Goal: Answer question/provide support: Share knowledge or assist other users

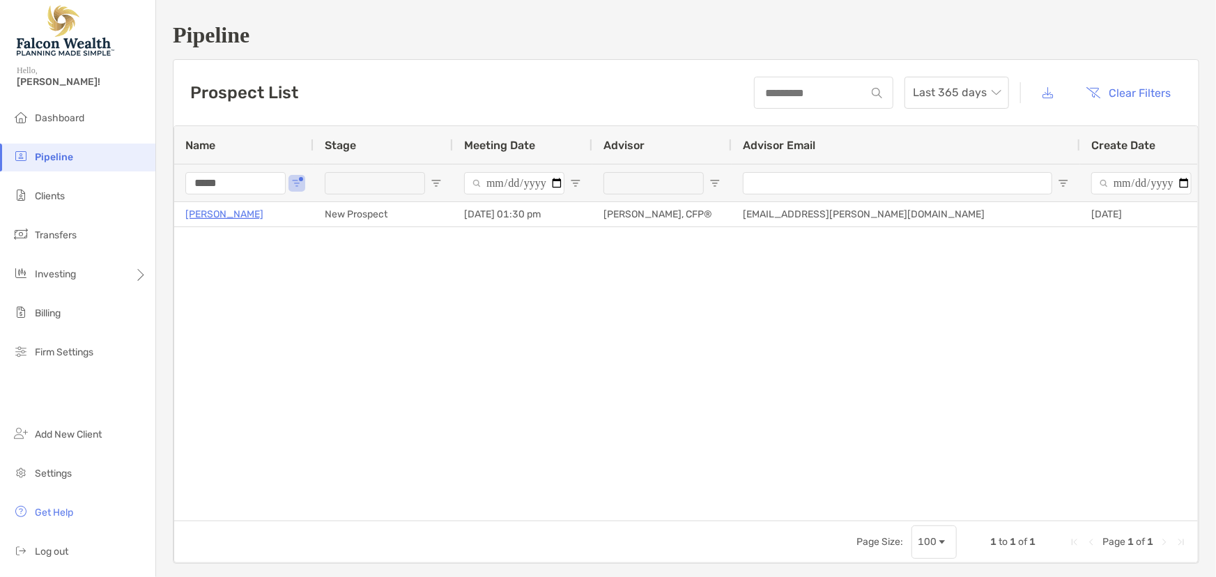
drag, startPoint x: 205, startPoint y: 189, endPoint x: 162, endPoint y: 188, distance: 43.2
click at [162, 188] on div "Pipeline Prospect List Last 365 days Clear Filters 1 to 1 of 1. Page 1 of 1 Nam…" at bounding box center [686, 293] width 1060 height 586
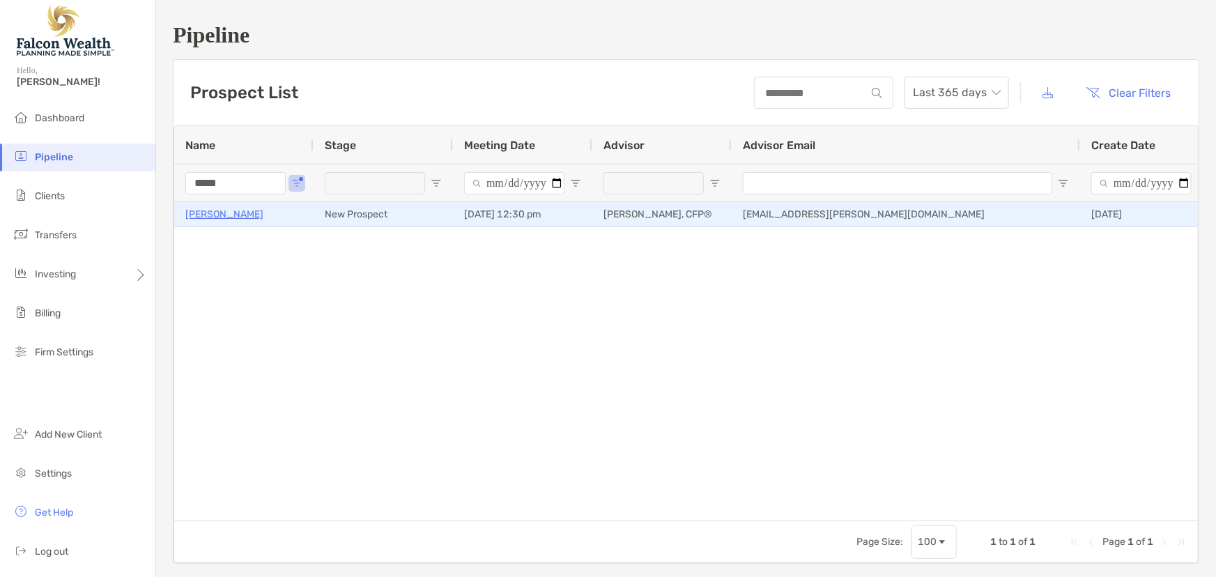
type input "*****"
click at [225, 213] on p "[PERSON_NAME]" at bounding box center [224, 214] width 78 height 17
click at [223, 213] on p "[PERSON_NAME]" at bounding box center [224, 214] width 78 height 17
click at [223, 214] on p "[PERSON_NAME]" at bounding box center [224, 214] width 78 height 17
click at [229, 213] on p "[PERSON_NAME]" at bounding box center [224, 214] width 78 height 17
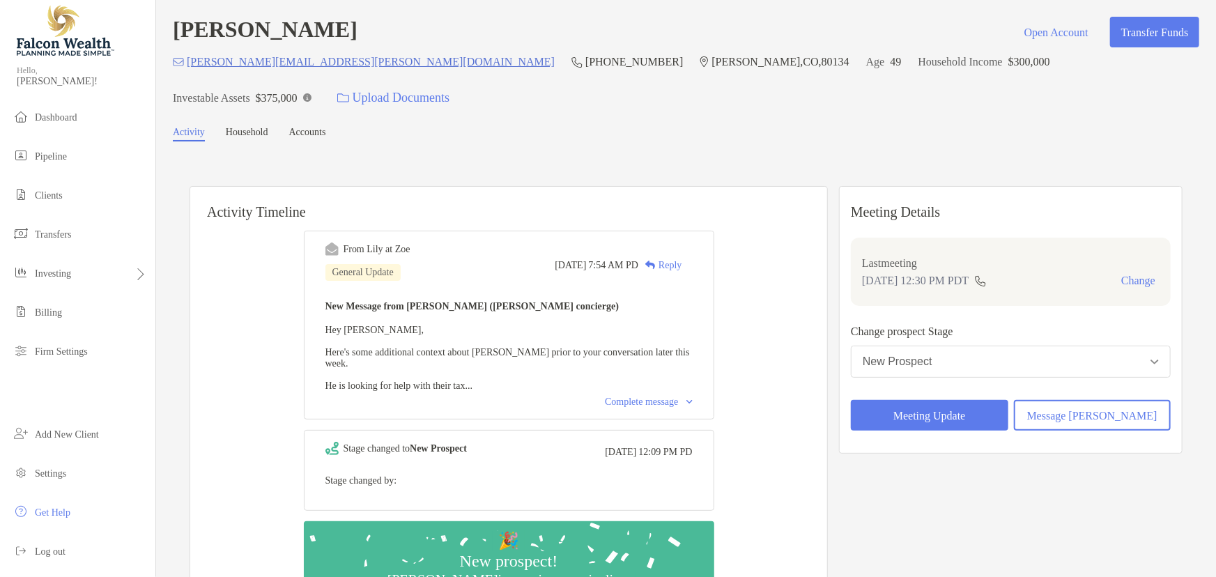
click at [645, 396] on div "Complete message" at bounding box center [648, 401] width 87 height 11
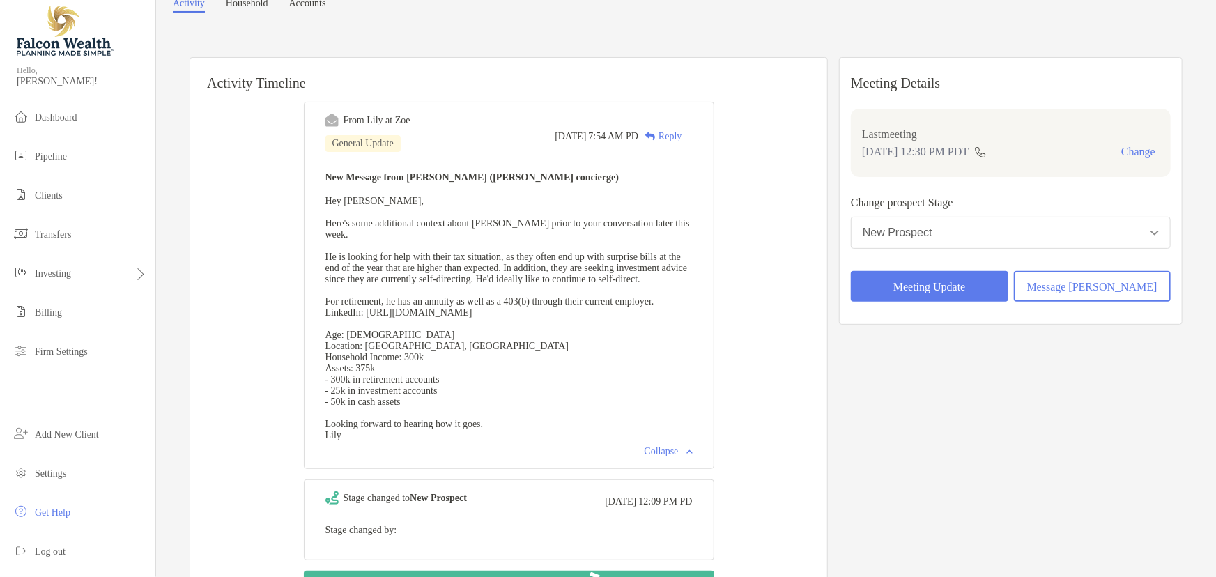
scroll to position [126, 0]
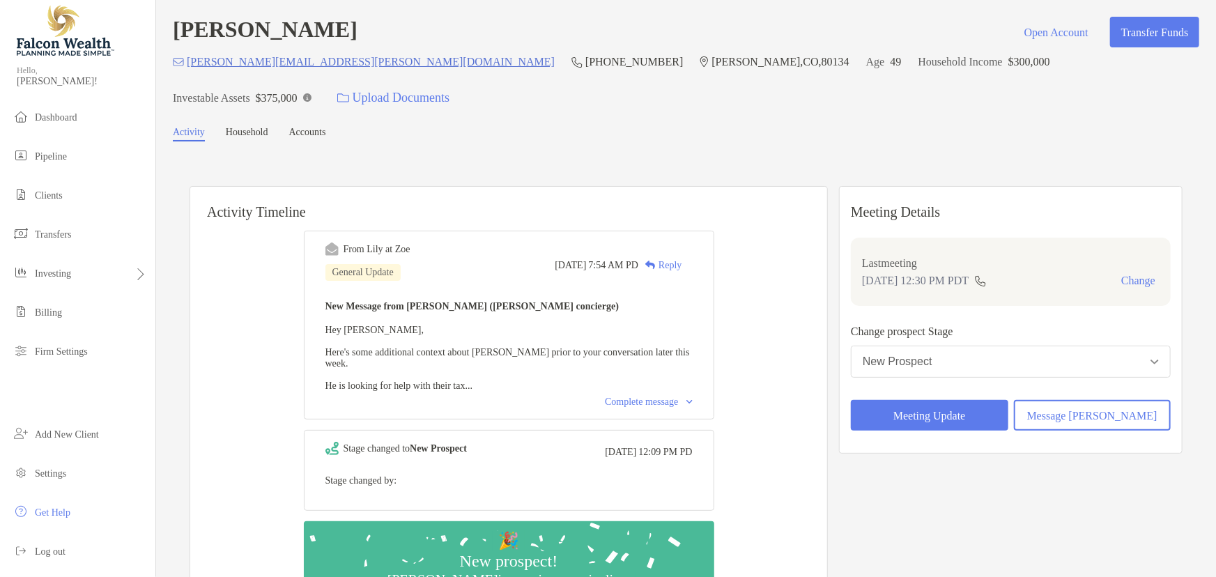
click at [638, 366] on div "From Lily at Zoe General Update Mon, Sep 22 7:54 AM PD Reply New Message from L…" at bounding box center [509, 325] width 410 height 189
click at [635, 396] on div "Complete message" at bounding box center [648, 401] width 87 height 11
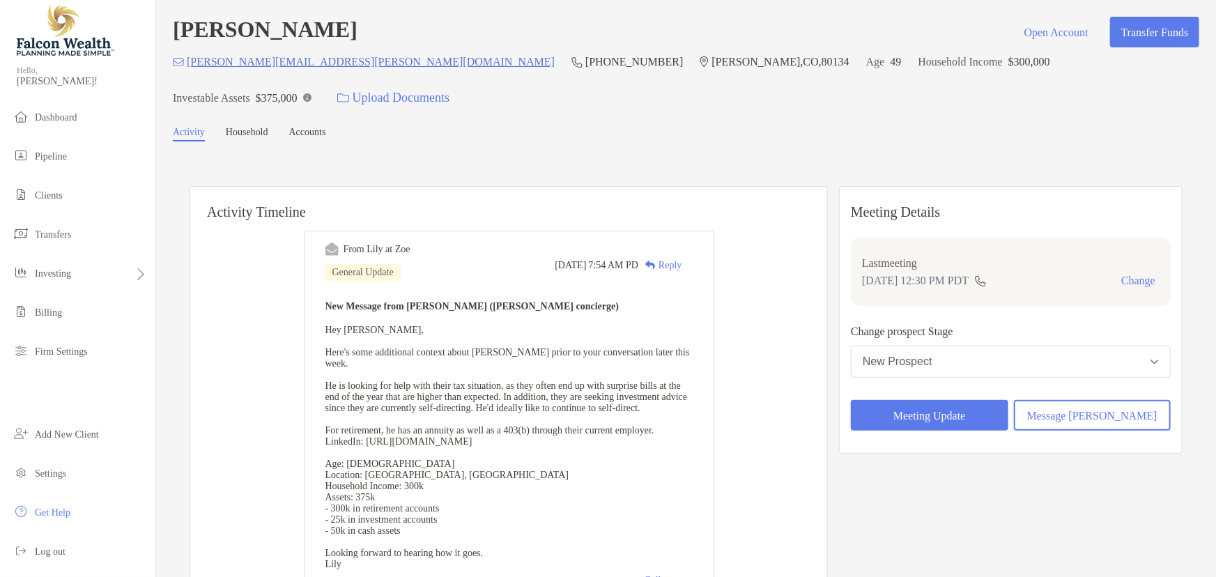
click at [858, 155] on div "Activity Timeline From Lily at Zoe General Update Mon, Sep 22 7:54 AM PD Reply …" at bounding box center [686, 493] width 1026 height 677
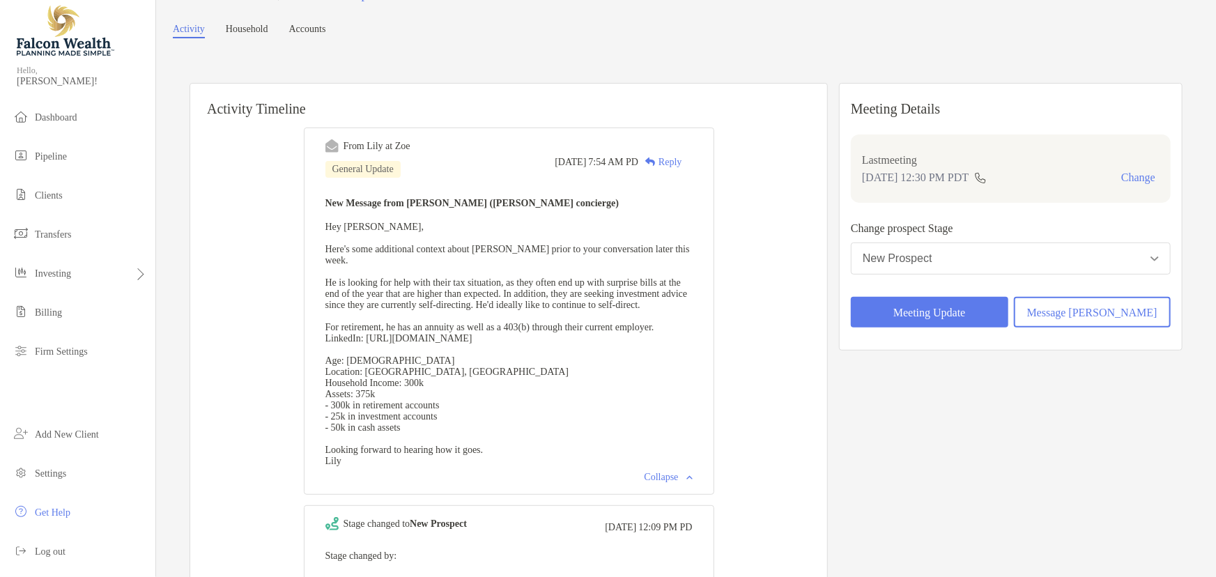
scroll to position [126, 0]
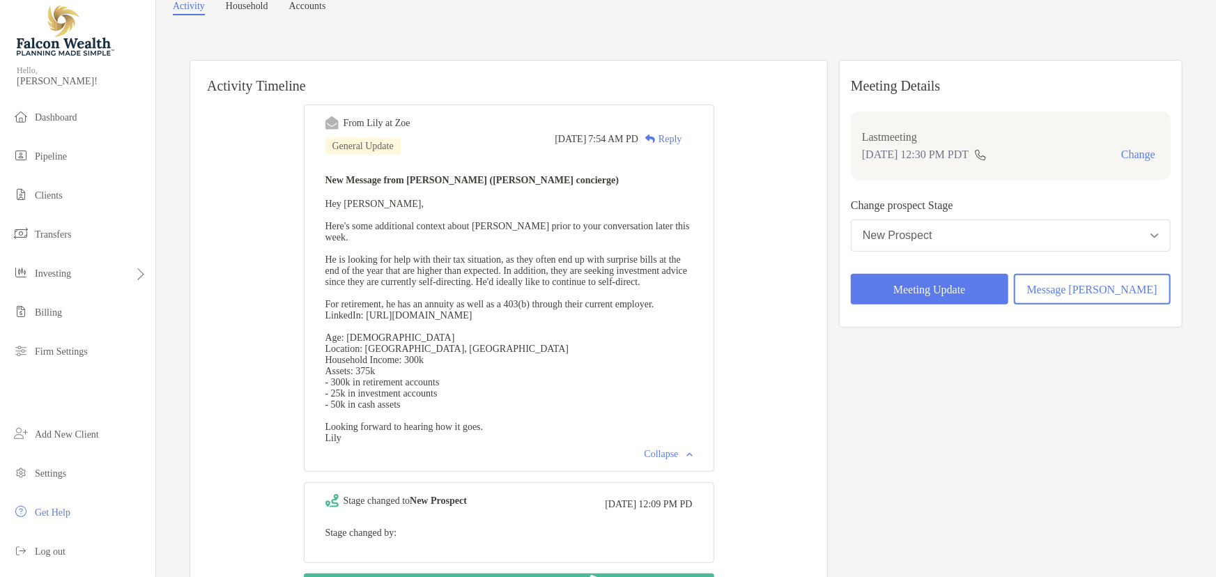
click at [547, 263] on div "New Message from Lily Kraus (Zoe concierge) Hey Marc, Here's some additional co…" at bounding box center [508, 307] width 367 height 272
click at [550, 244] on span "Hey Marc, Here's some additional context about Jamy Klein prior to your convers…" at bounding box center [507, 321] width 364 height 245
click at [584, 241] on span "Hey Marc, Here's some additional context about Jamy Klein prior to your convers…" at bounding box center [507, 321] width 364 height 245
click at [601, 236] on span "Hey Marc, Here's some additional context about Jamy Klein prior to your convers…" at bounding box center [507, 321] width 364 height 245
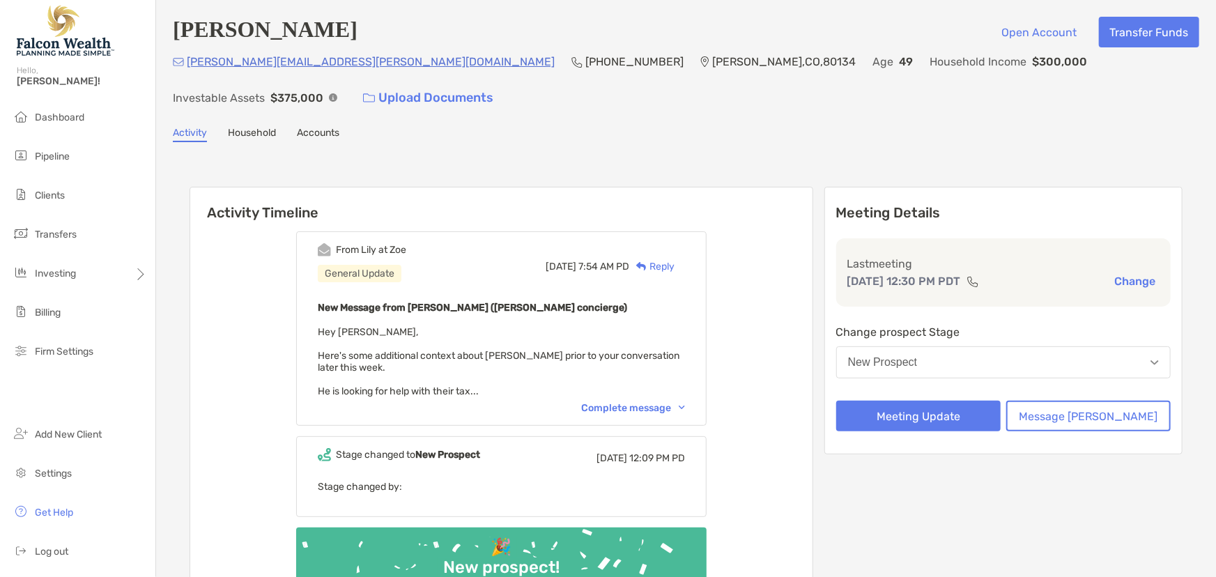
scroll to position [63, 0]
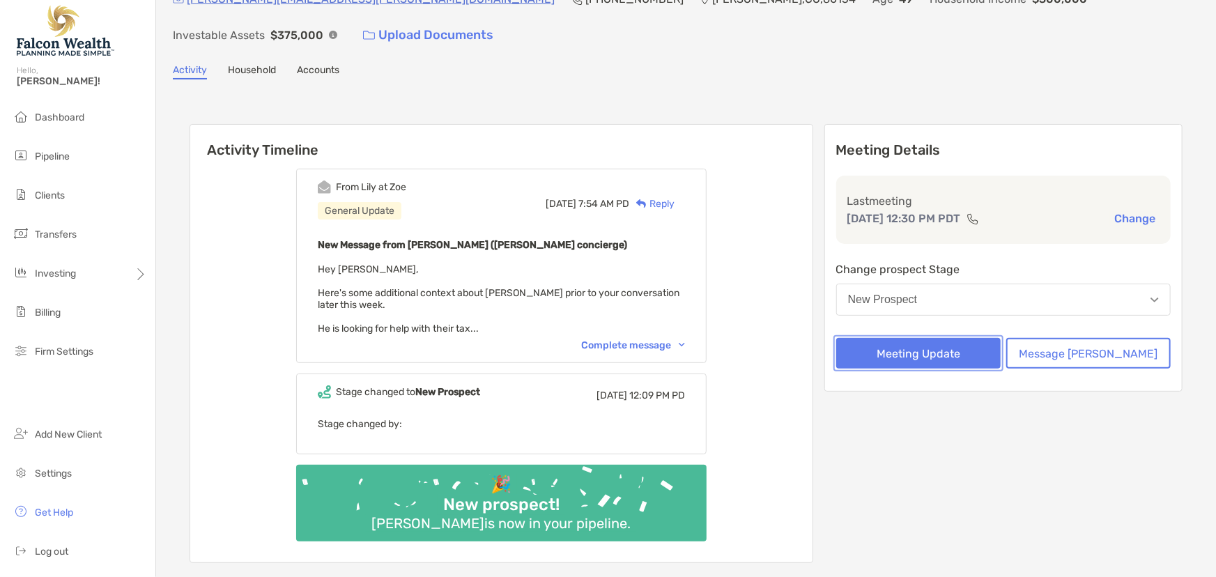
click at [920, 338] on button "Meeting Update" at bounding box center [918, 353] width 164 height 31
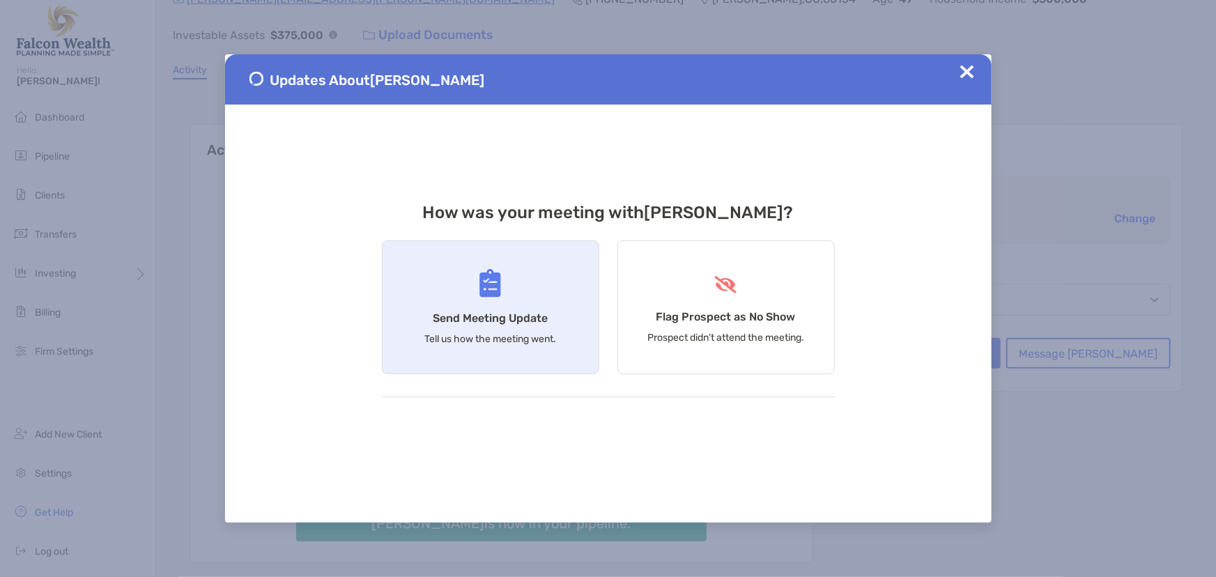
click at [475, 309] on div "Send Meeting Update Tell us how the meeting went." at bounding box center [490, 307] width 217 height 134
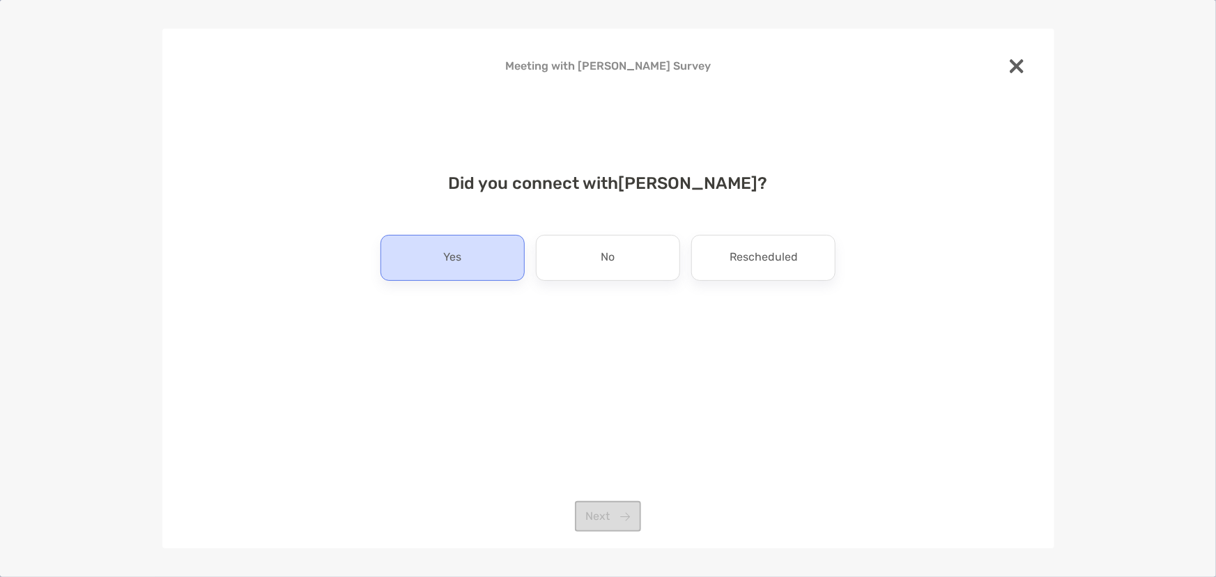
click at [470, 257] on div "Yes" at bounding box center [452, 258] width 144 height 46
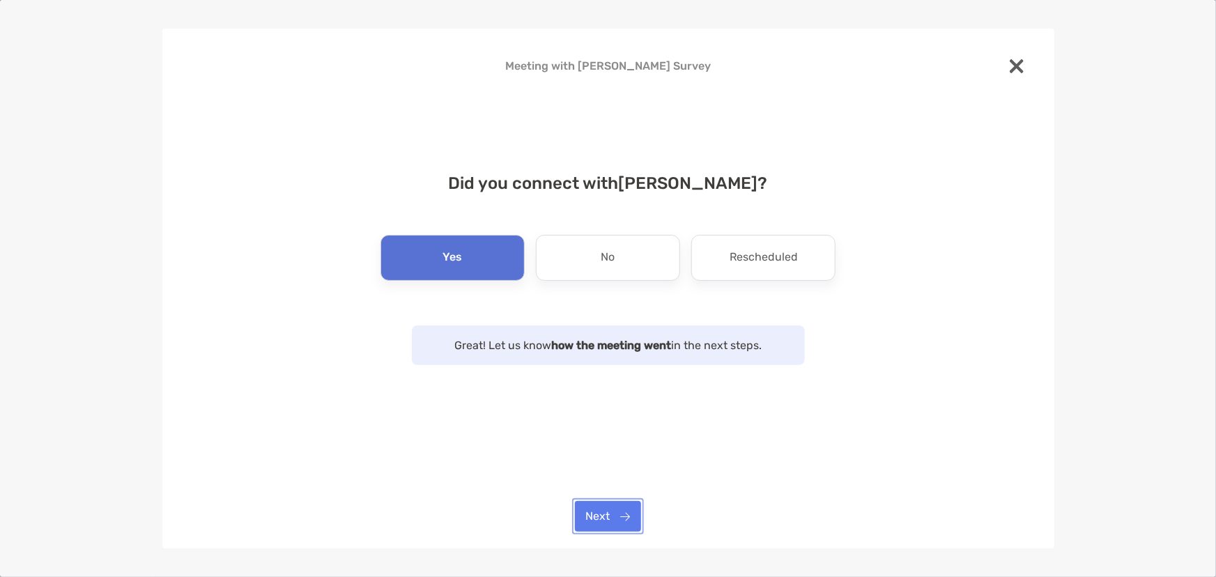
click at [612, 522] on button "Next" at bounding box center [608, 516] width 66 height 31
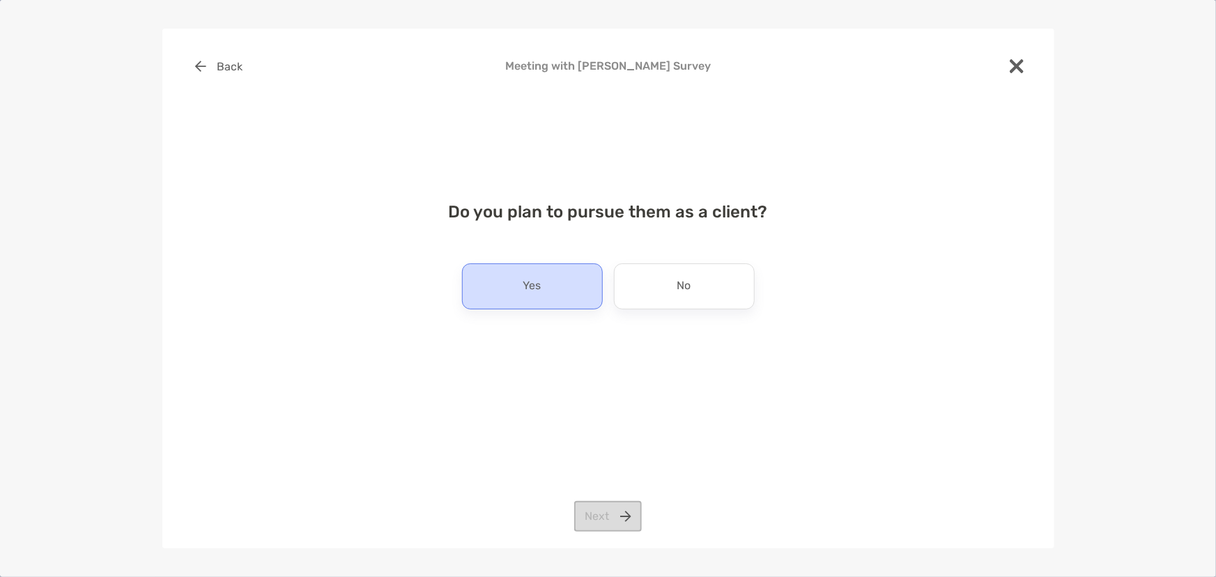
click at [550, 293] on div "Yes" at bounding box center [532, 286] width 141 height 46
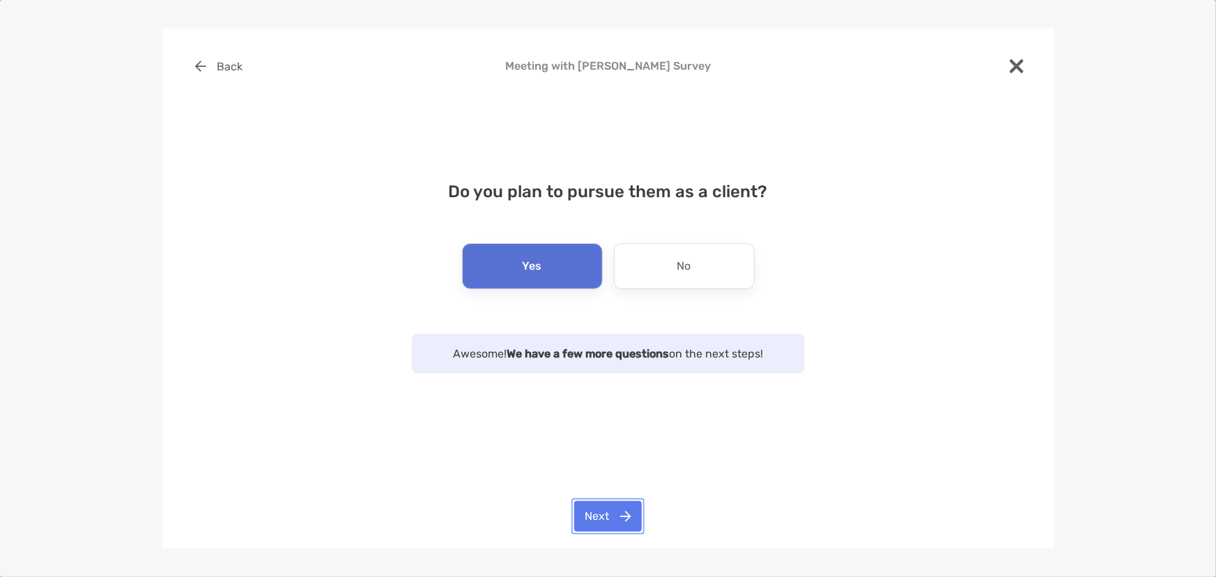
click at [616, 517] on button "Next" at bounding box center [608, 516] width 68 height 31
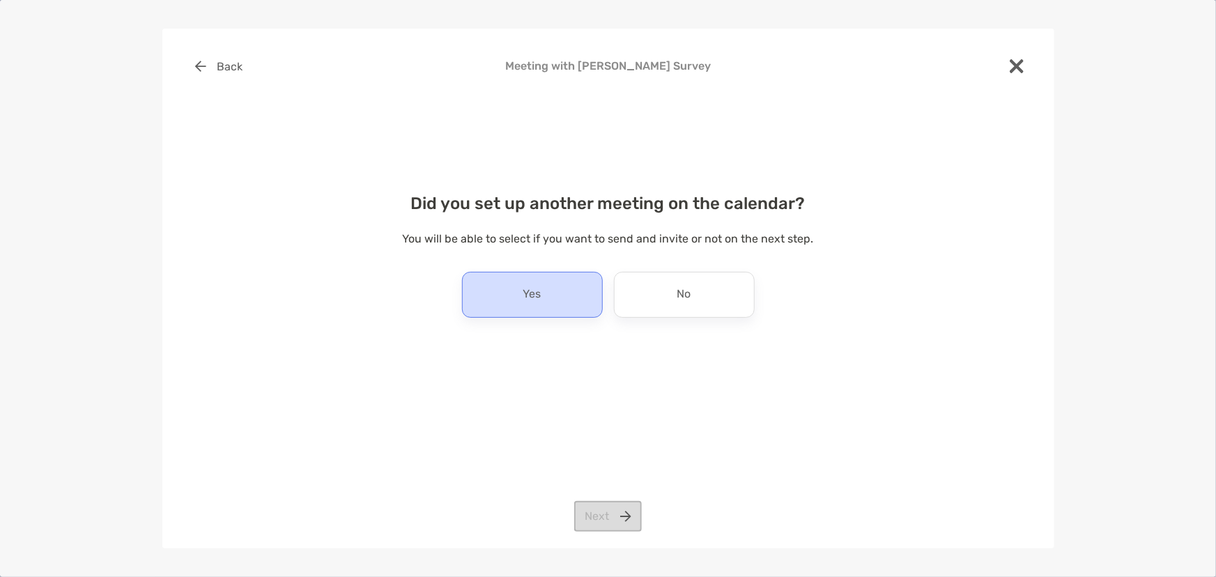
click at [539, 288] on p "Yes" at bounding box center [532, 295] width 18 height 22
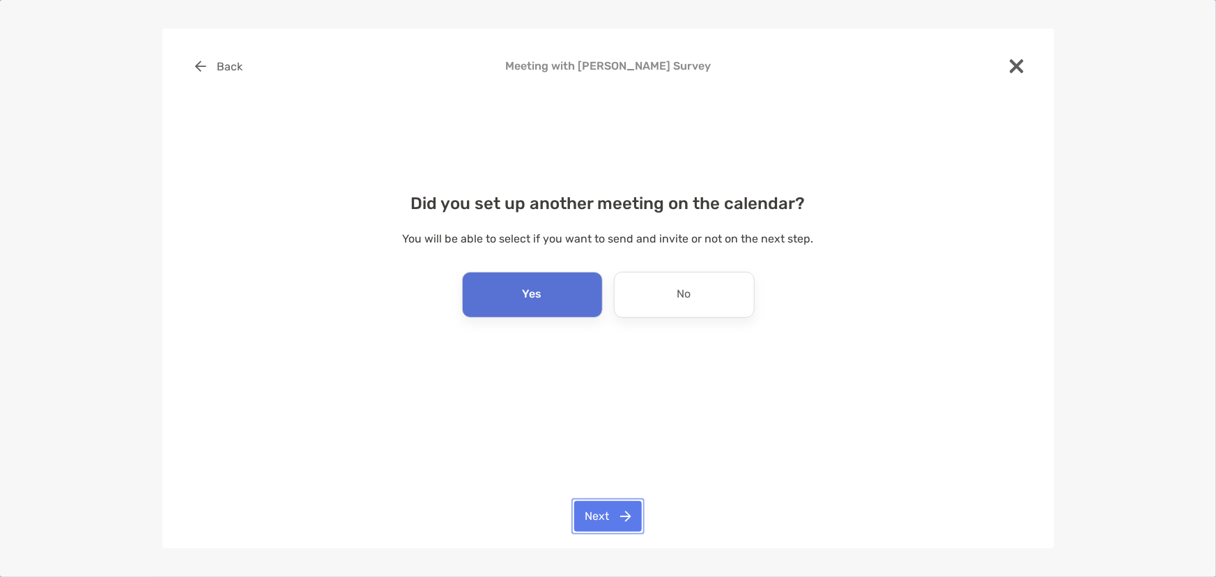
click at [604, 505] on button "Next" at bounding box center [608, 516] width 68 height 31
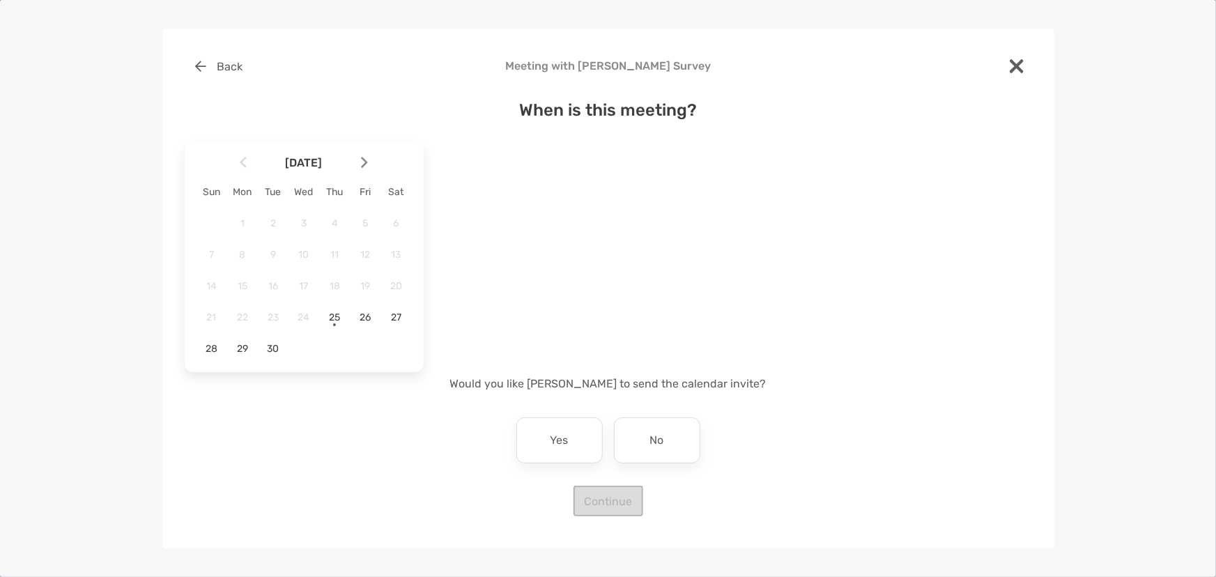
click at [362, 162] on img at bounding box center [364, 163] width 7 height 12
click at [311, 216] on div "1" at bounding box center [304, 223] width 24 height 24
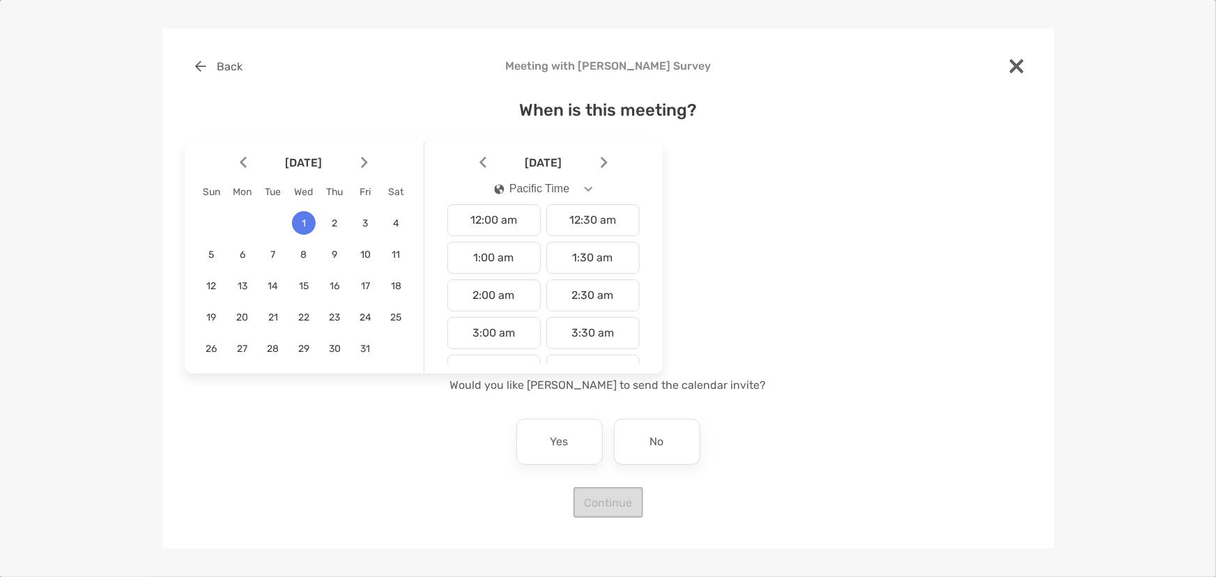
click at [564, 188] on div "Pacific Time" at bounding box center [531, 189] width 75 height 13
click at [560, 286] on button "Mountain Time" at bounding box center [543, 295] width 121 height 36
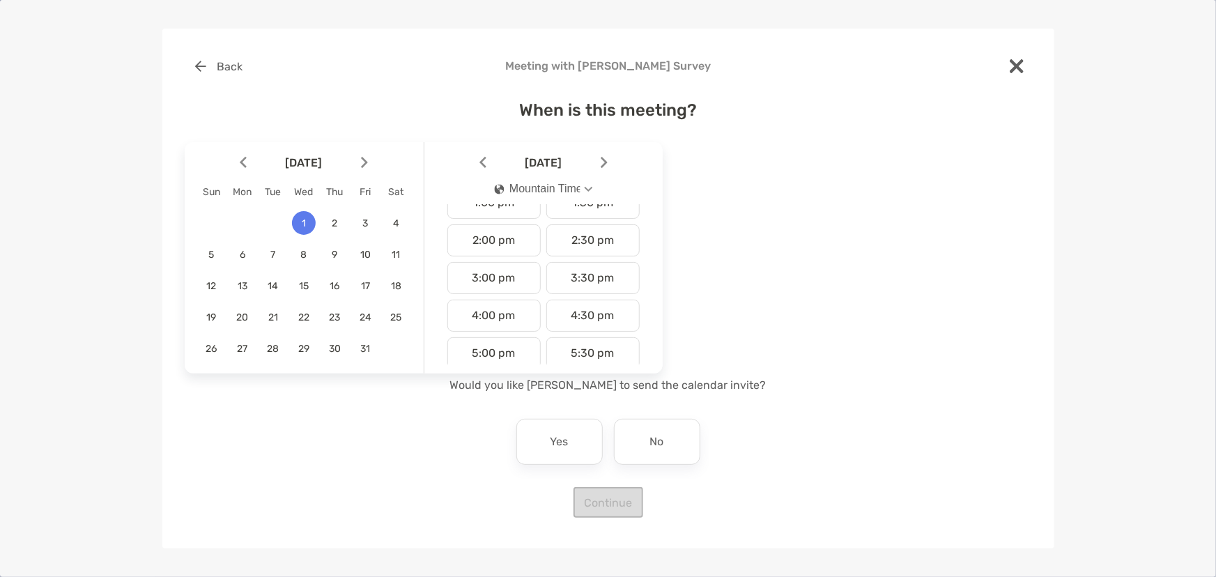
scroll to position [443, 0]
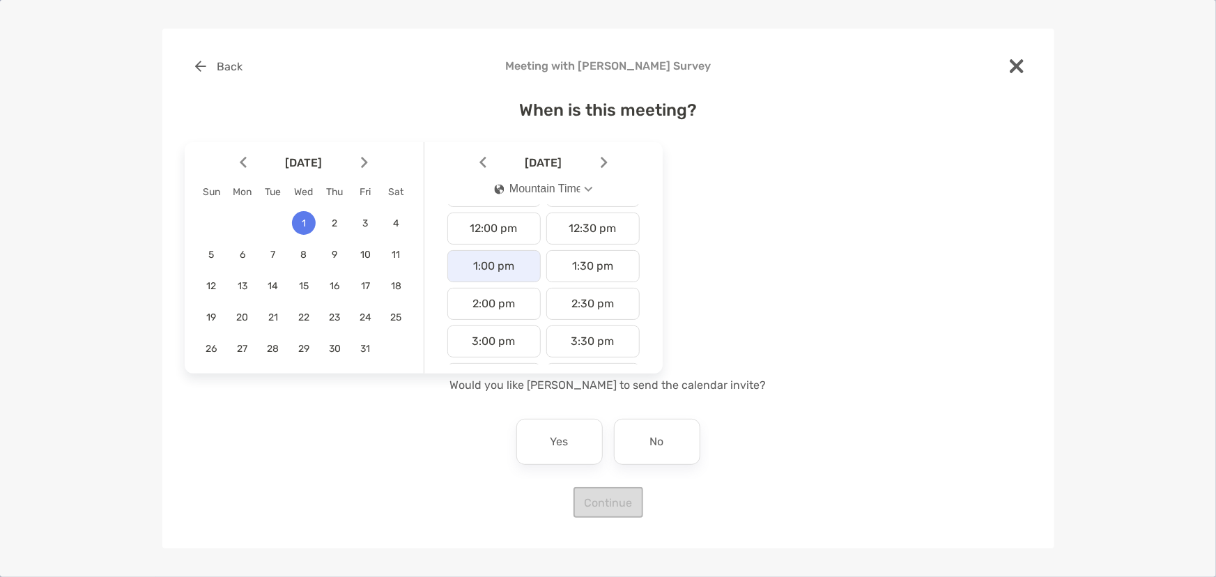
click at [516, 265] on div "1:00 pm" at bounding box center [493, 266] width 93 height 32
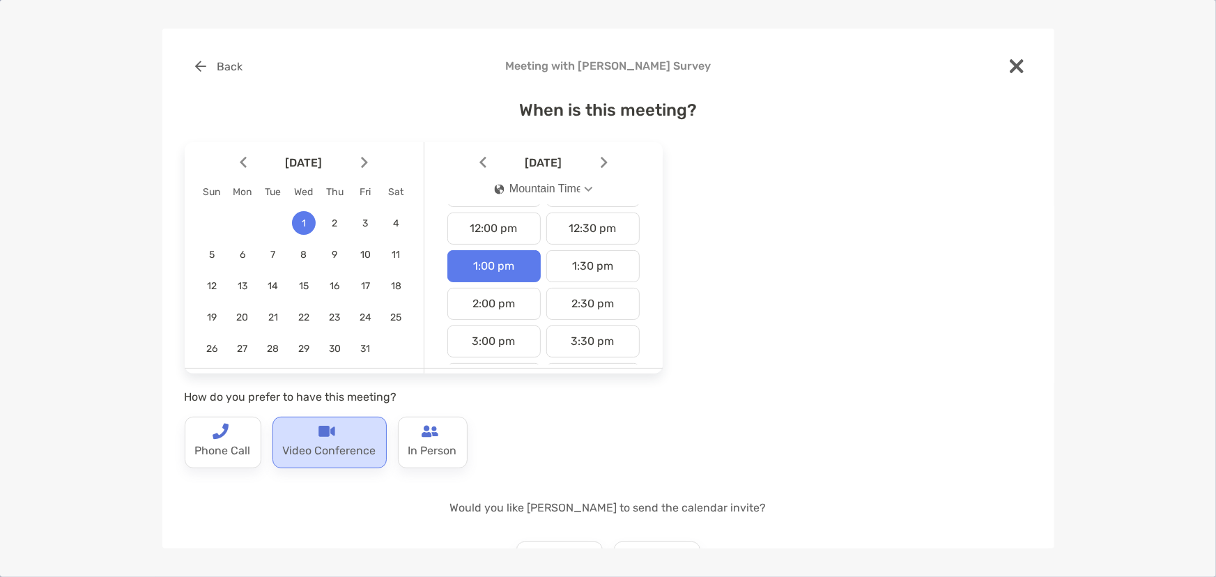
click at [332, 436] on img at bounding box center [326, 431] width 17 height 17
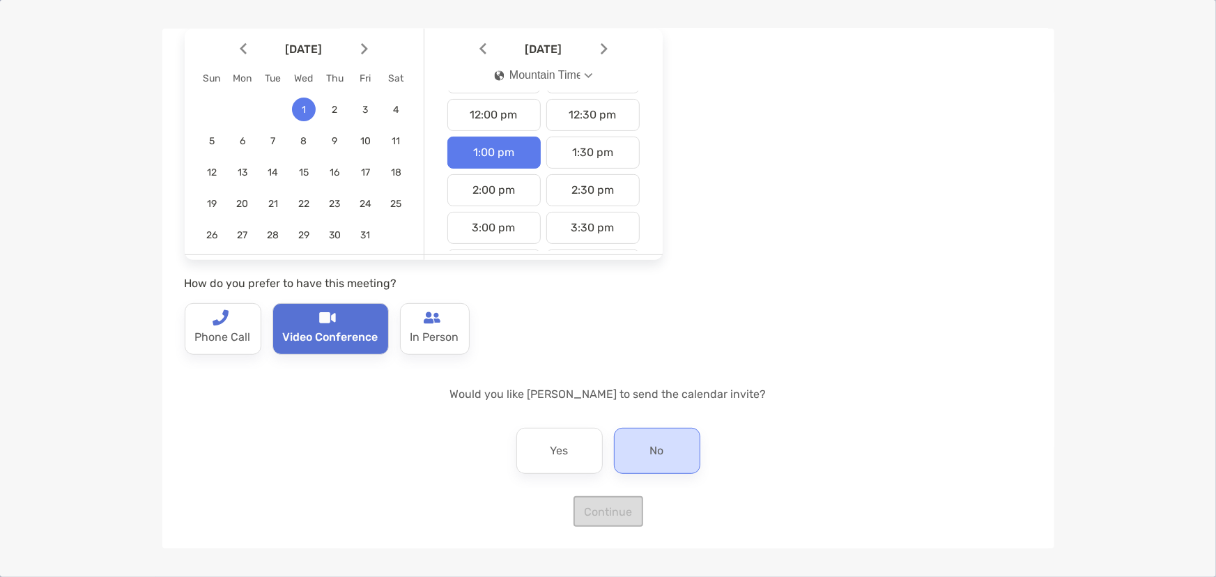
click at [679, 453] on div "No" at bounding box center [657, 451] width 86 height 46
click at [604, 517] on button "Continue" at bounding box center [608, 511] width 70 height 31
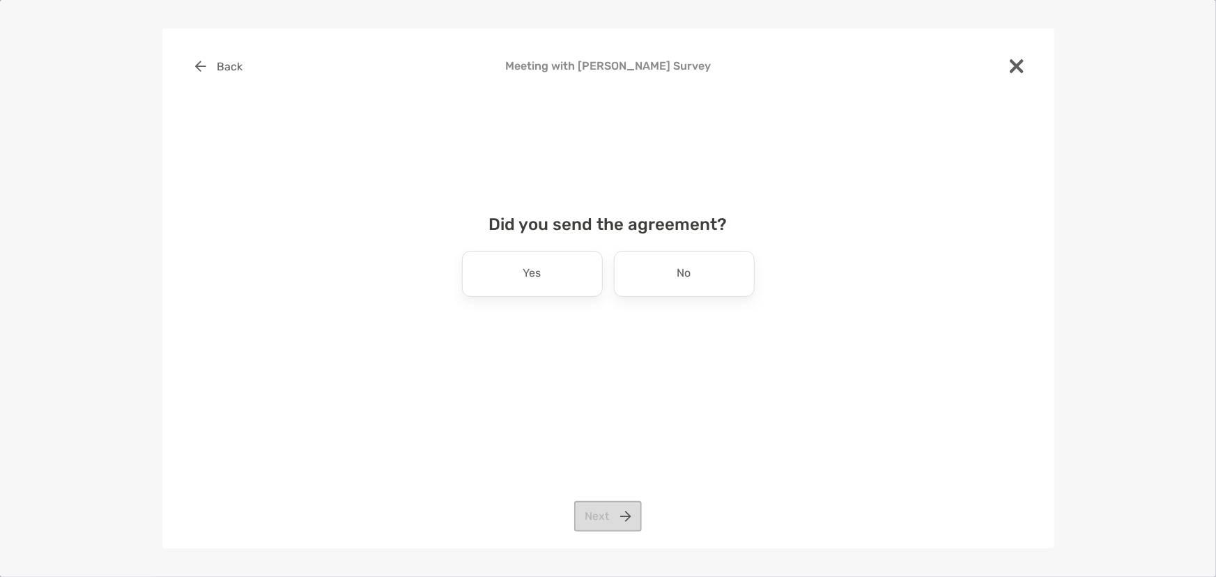
scroll to position [0, 0]
click at [706, 276] on div "No" at bounding box center [684, 274] width 141 height 46
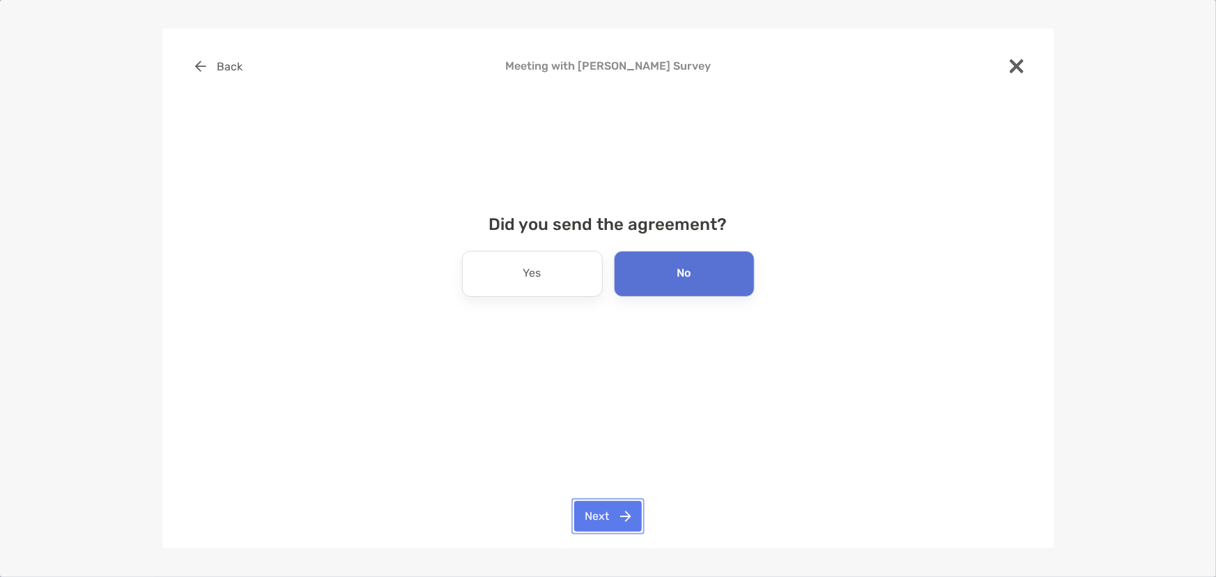
click at [607, 509] on button "Next" at bounding box center [608, 516] width 68 height 31
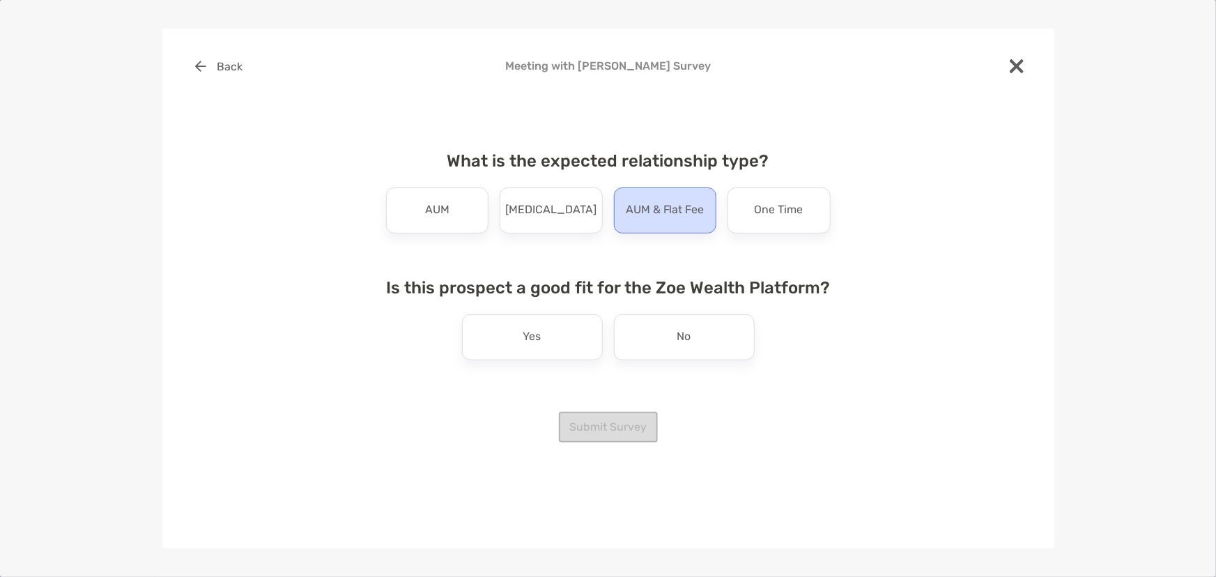
click at [668, 209] on p "AUM & Flat Fee" at bounding box center [665, 210] width 79 height 22
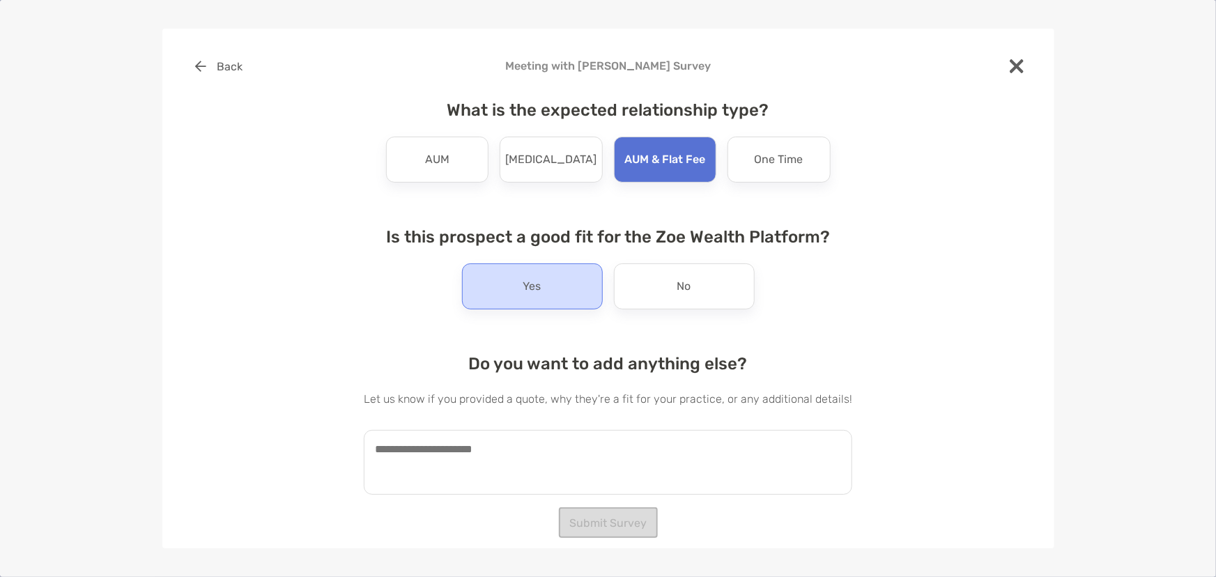
click at [564, 295] on div "Yes" at bounding box center [532, 286] width 141 height 46
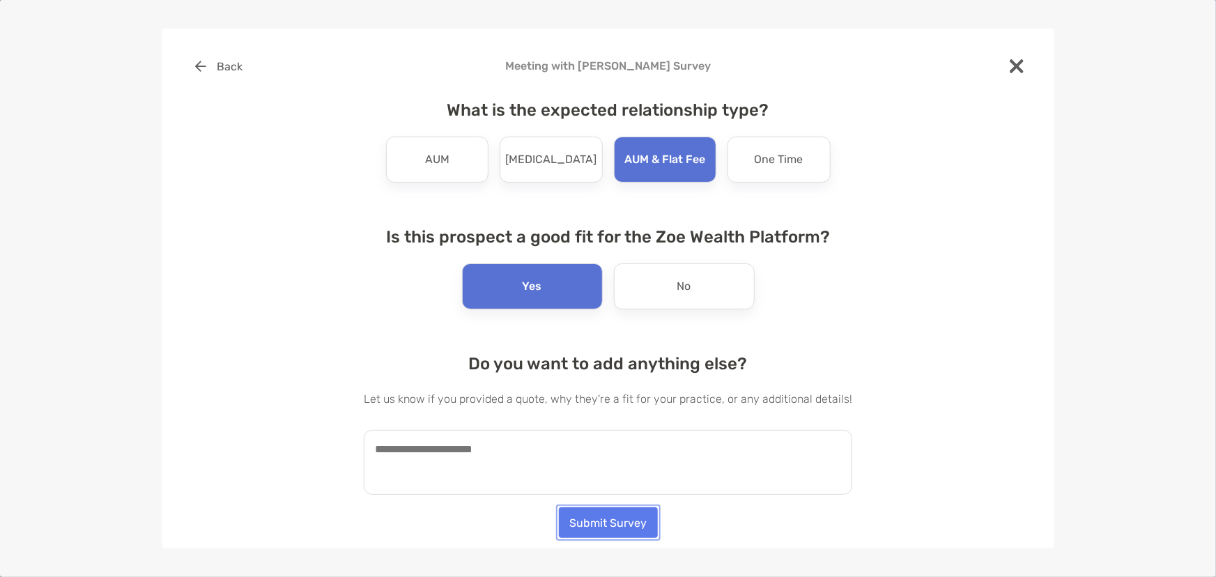
click at [635, 529] on button "Submit Survey" at bounding box center [608, 522] width 99 height 31
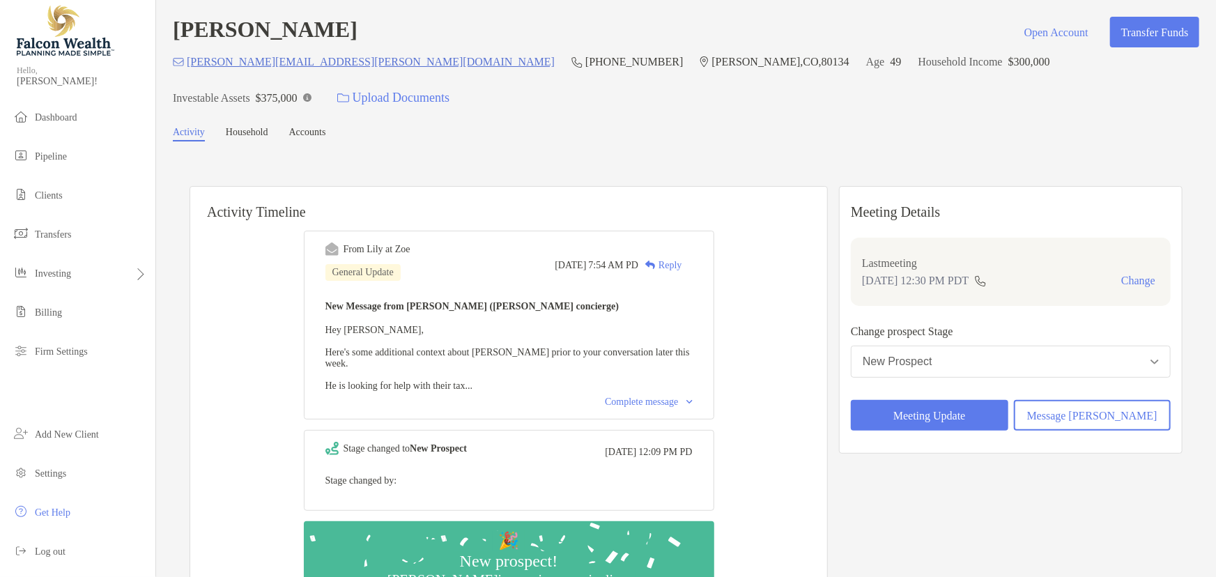
click at [663, 396] on div "Complete message" at bounding box center [648, 401] width 87 height 11
